Goal: Task Accomplishment & Management: Use online tool/utility

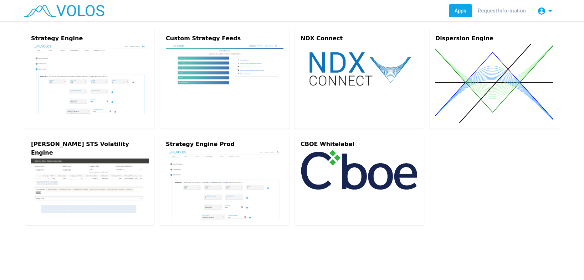
click at [83, 53] on img at bounding box center [90, 79] width 118 height 70
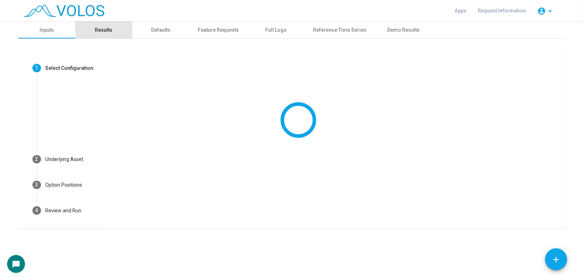
click at [99, 33] on div "Results" at bounding box center [103, 29] width 17 height 7
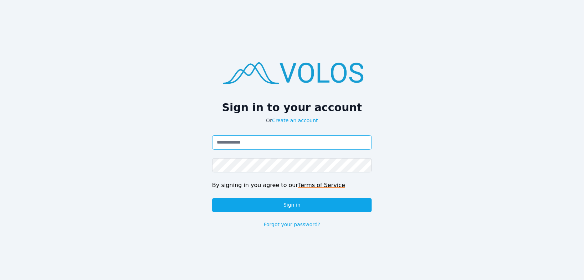
click at [266, 139] on input "Email address" at bounding box center [292, 142] width 160 height 14
type input "**********"
click at [212, 198] on button "Sign in" at bounding box center [292, 205] width 160 height 14
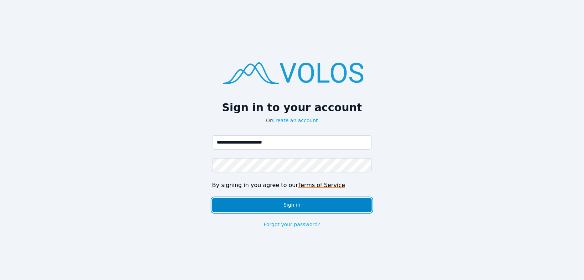
click at [267, 204] on button "Sign in" at bounding box center [292, 205] width 160 height 14
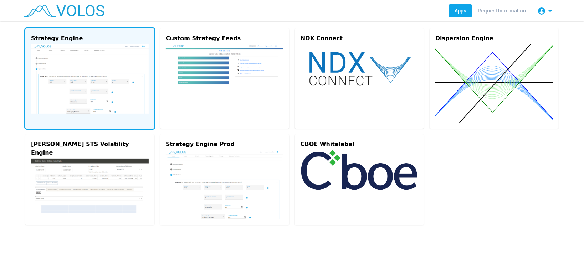
click at [94, 75] on img at bounding box center [90, 79] width 118 height 70
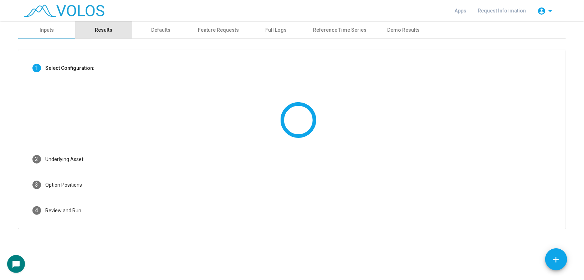
click at [103, 26] on div "Results" at bounding box center [103, 29] width 17 height 7
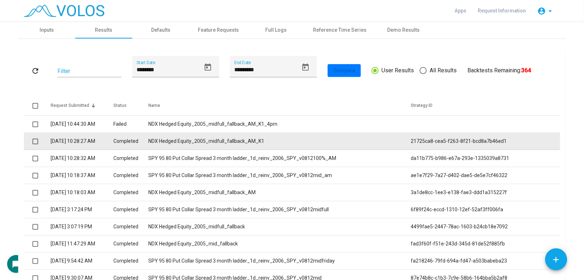
click at [196, 144] on td "NDX Hedged Equity_2005_midfull_fallback_AM_K1" at bounding box center [279, 141] width 262 height 17
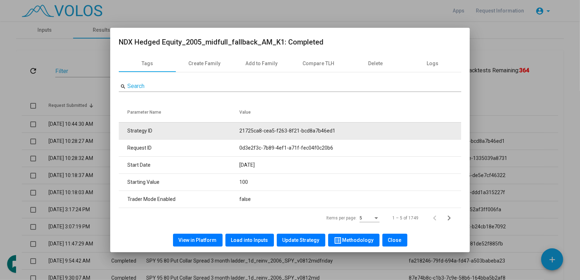
drag, startPoint x: 237, startPoint y: 129, endPoint x: 347, endPoint y: 129, distance: 109.5
click at [347, 129] on tr "Strategy ID 21725ca8-cea5-f263-8f21-bcd8a7b46ed1" at bounding box center [290, 130] width 342 height 17
copy tr "21725ca8-cea5-f263-8f21-bcd8a7b46ed1"
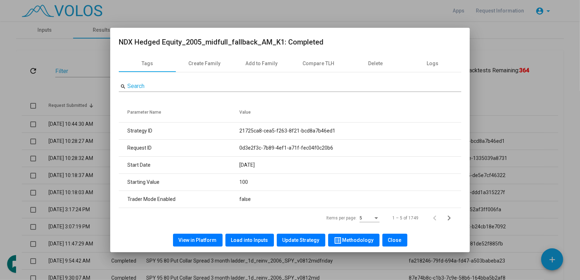
drag, startPoint x: 279, startPoint y: 43, endPoint x: 106, endPoint y: 37, distance: 173.0
click at [106, 37] on div "NDX Hedged Equity_2005_midfull_fallback_AM_K1: Completed Tags Create Family Add…" at bounding box center [290, 140] width 580 height 280
copy div "NDX Hedged Equity_2005_midfull_fallback_AM_K1"
